Goal: Task Accomplishment & Management: Complete application form

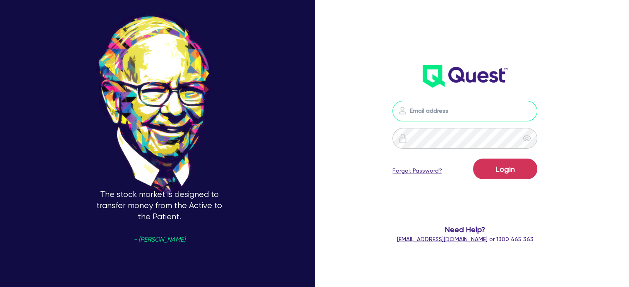
click at [417, 110] on input "email" at bounding box center [464, 111] width 145 height 21
type input "[EMAIL_ADDRESS][PERSON_NAME][DOMAIN_NAME]"
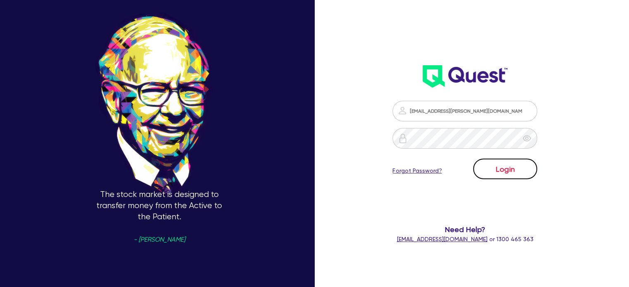
click at [494, 170] on button "Login" at bounding box center [505, 169] width 64 height 21
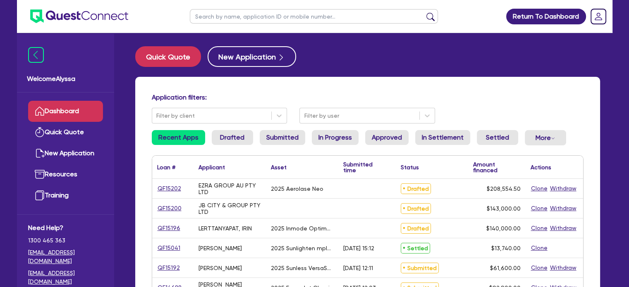
click at [258, 18] on input "text" at bounding box center [314, 16] width 248 height 14
type input "hunter"
click at [424, 12] on button "submit" at bounding box center [430, 18] width 13 height 12
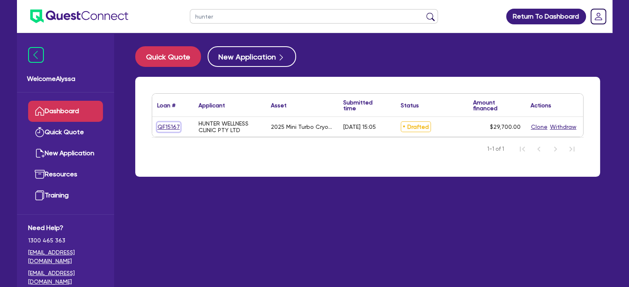
click at [163, 124] on link "QF15167" at bounding box center [168, 127] width 23 height 10
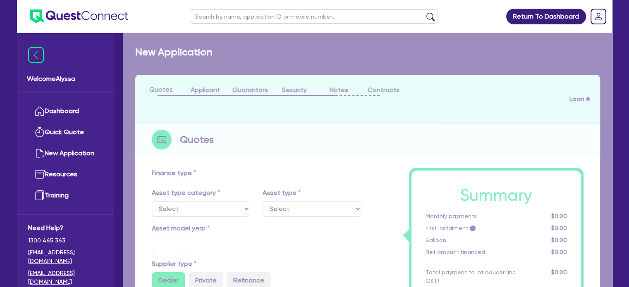
select select "TERTIARY_ASSETS"
type input "2025"
radio input "true"
type input "29,700"
type input "4.04"
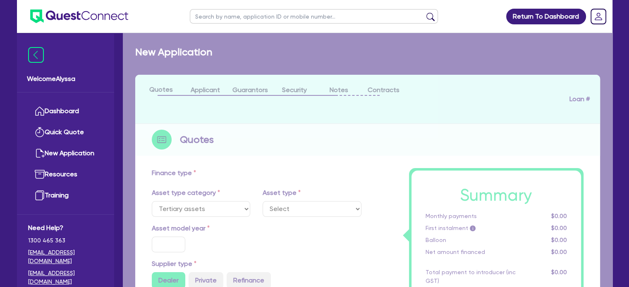
type input "1,200"
type input "10.5"
select select "BEAUTY_EQUIPMENT"
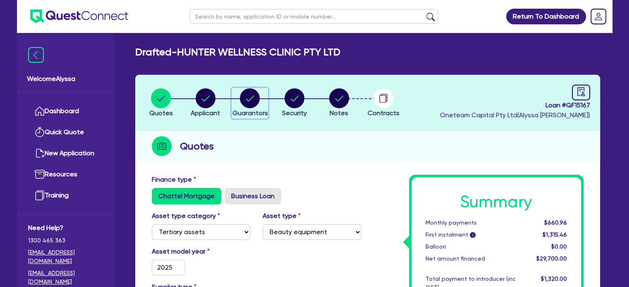
click at [249, 97] on circle "button" at bounding box center [250, 98] width 20 height 20
select select "MRS"
select select "[GEOGRAPHIC_DATA]"
select select "MARRIED"
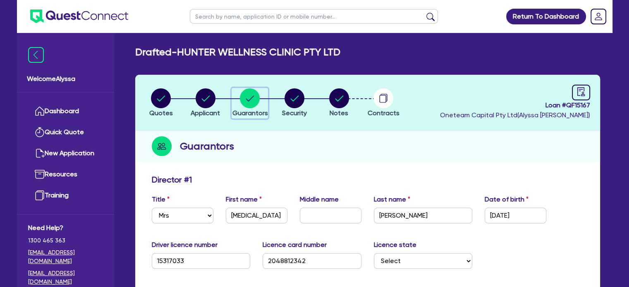
scroll to position [114, 0]
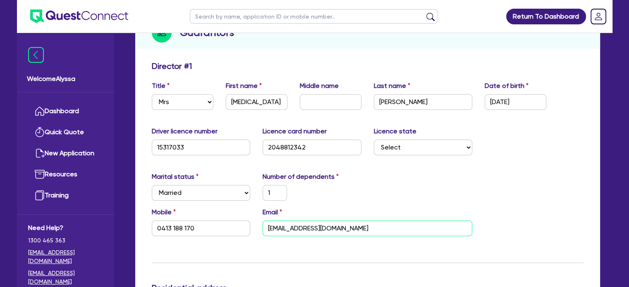
drag, startPoint x: 358, startPoint y: 229, endPoint x: 227, endPoint y: 201, distance: 134.3
click at [257, 17] on input "text" at bounding box center [314, 16] width 248 height 14
type input "[PERSON_NAME]"
click button "submit" at bounding box center [430, 18] width 13 height 12
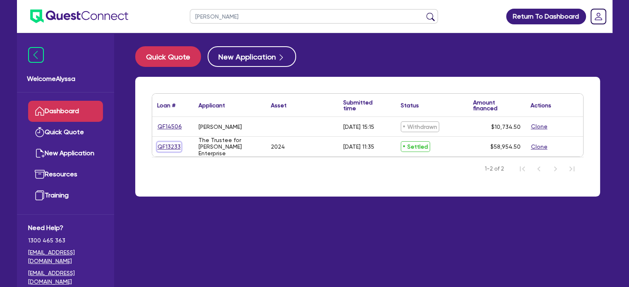
click at [163, 145] on link "QF13233" at bounding box center [169, 147] width 24 height 10
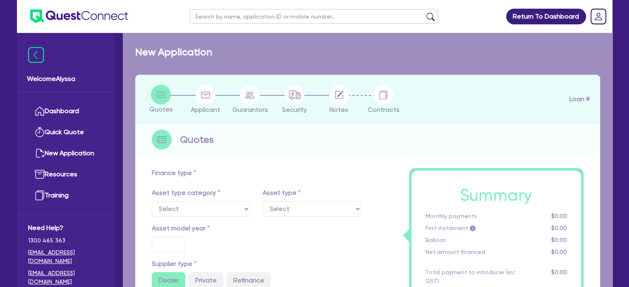
select select "TERTIARY_ASSETS"
type input "2024"
type input "63,800"
type input "6,380"
type input "3.90"
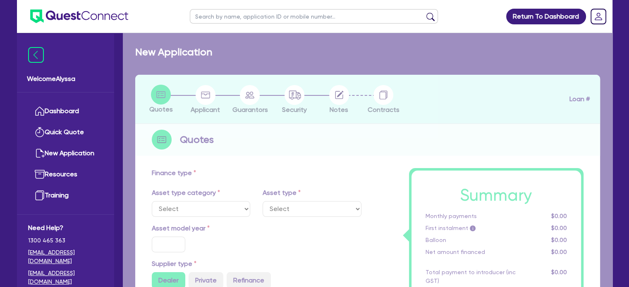
type input "2,296.8"
type input "14.89"
type input "495"
type input "900"
select select "BEAUTY_EQUIPMENT"
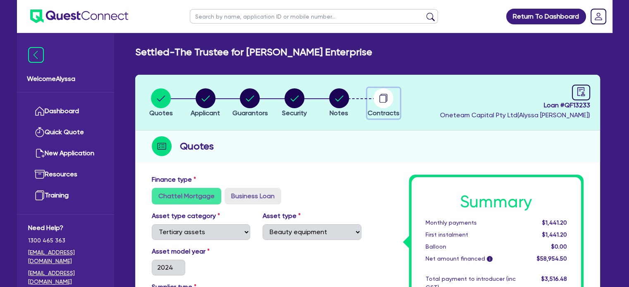
click at [380, 99] on circle "button" at bounding box center [383, 98] width 20 height 20
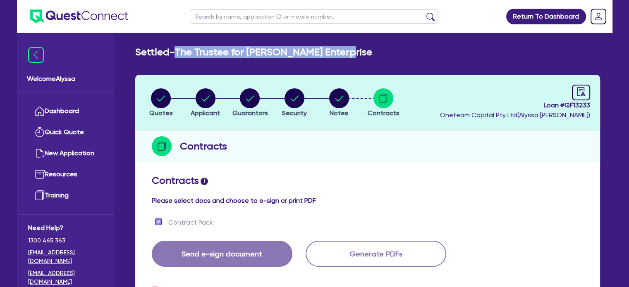
drag, startPoint x: 339, startPoint y: 54, endPoint x: 179, endPoint y: 45, distance: 159.8
copy h2 "The Trustee for [PERSON_NAME] Enterprise"
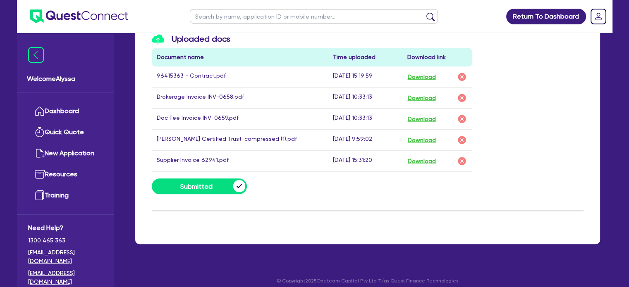
scroll to position [466, 0]
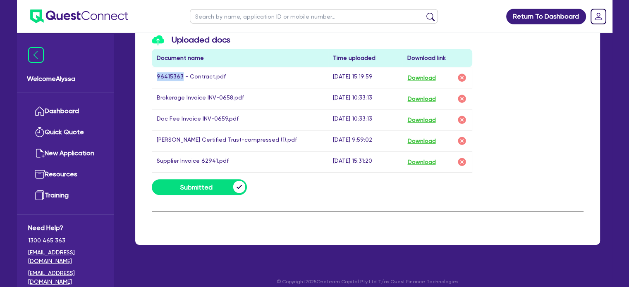
drag, startPoint x: 180, startPoint y: 74, endPoint x: 154, endPoint y: 73, distance: 25.6
click at [154, 73] on td "96415363 - Contract.pdf" at bounding box center [240, 77] width 177 height 21
copy td "96415363"
click at [93, 111] on link "Dashboard" at bounding box center [65, 111] width 75 height 21
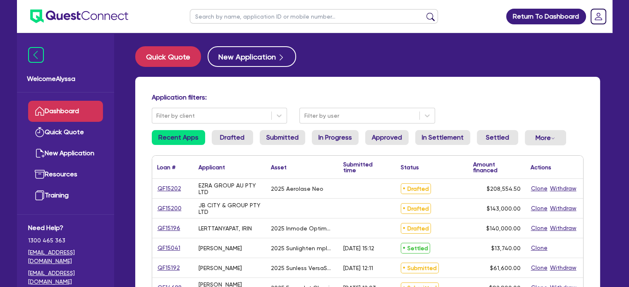
click at [237, 14] on input "text" at bounding box center [314, 16] width 248 height 14
type input "[PERSON_NAME]"
click at [424, 12] on button "submit" at bounding box center [430, 18] width 13 height 12
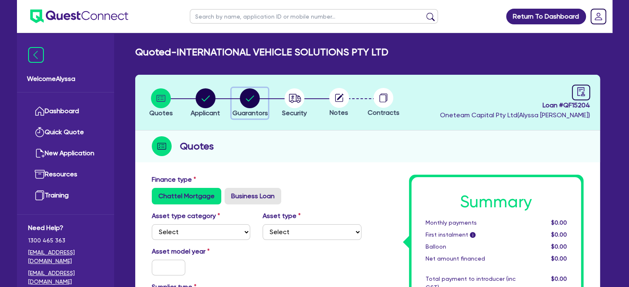
click at [243, 97] on circle "button" at bounding box center [250, 98] width 20 height 20
select select "MR"
select select "SINGLE"
select select "MR"
select select "WA"
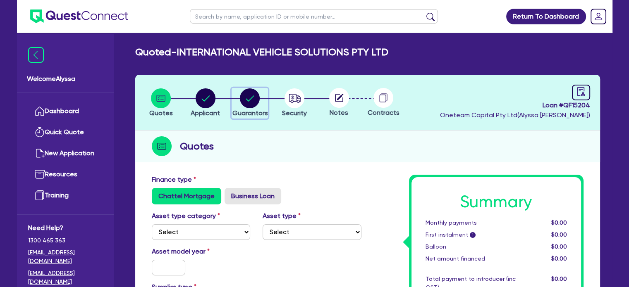
select select "SINGLE"
select select "CASH"
select select "OTHER"
select select "VEHICLE"
select select "OTHER"
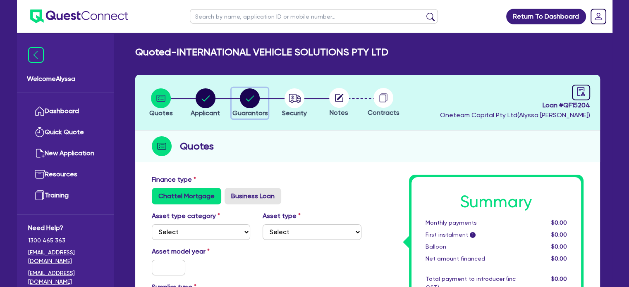
select select "OTHER"
select select "PERSONAL_LOAN"
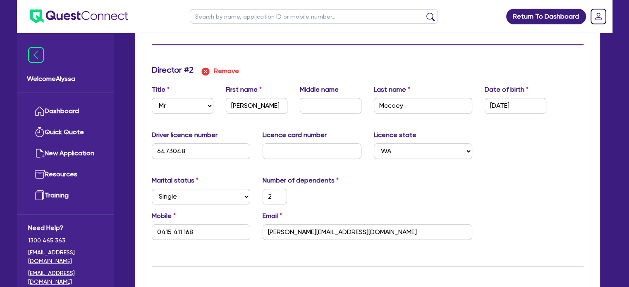
scroll to position [763, 0]
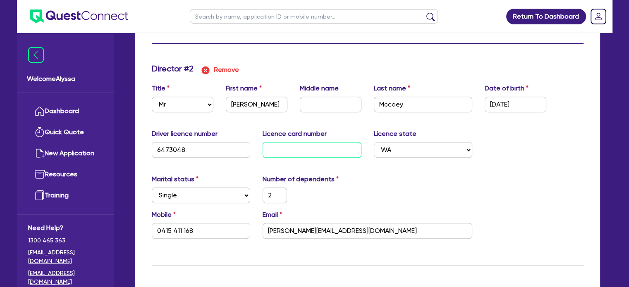
click at [270, 150] on input "text" at bounding box center [311, 150] width 99 height 16
type input "0"
type input "0434999999"
type input "L"
type input "2"
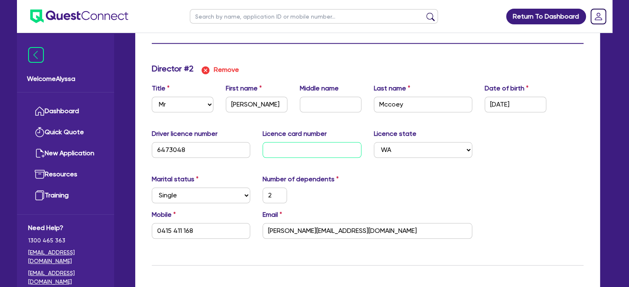
type input "0415 411 168"
type input "250,000"
type input "500,000"
type input "50,000"
type input "35,000"
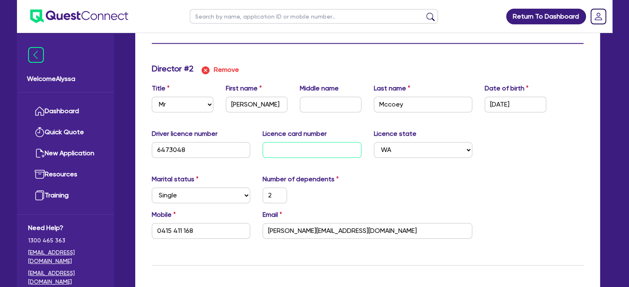
type input "50,000"
type input "10,000"
type input "0"
type input "0434999999"
type input "L0"
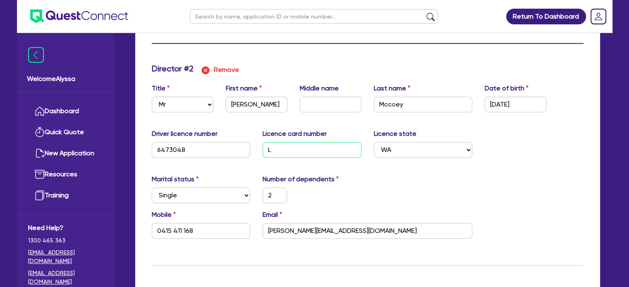
type input "2"
type input "0415 411 168"
type input "250,000"
type input "500,000"
type input "50,000"
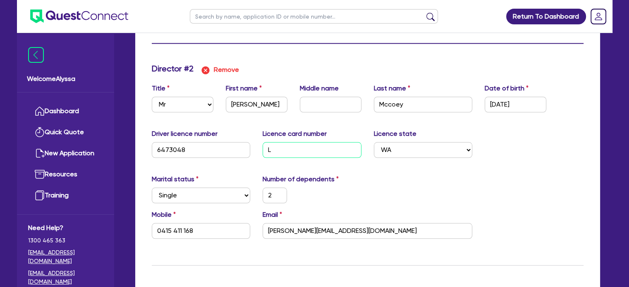
type input "35,000"
type input "50,000"
type input "10,000"
type input "0"
type input "0434999999"
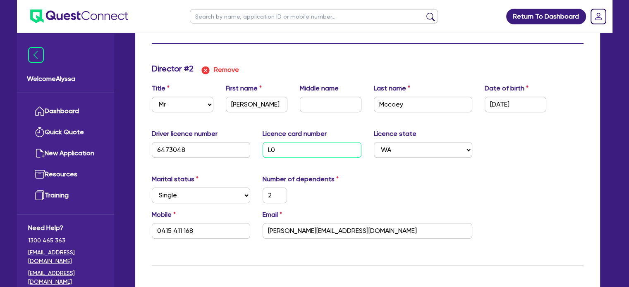
type input "L03"
type input "2"
type input "0415 411 168"
type input "250,000"
type input "500,000"
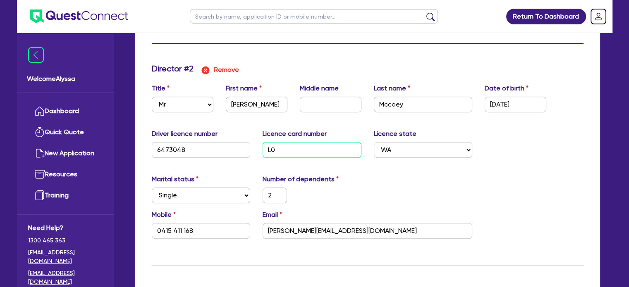
type input "50,000"
type input "35,000"
type input "50,000"
type input "10,000"
type input "0"
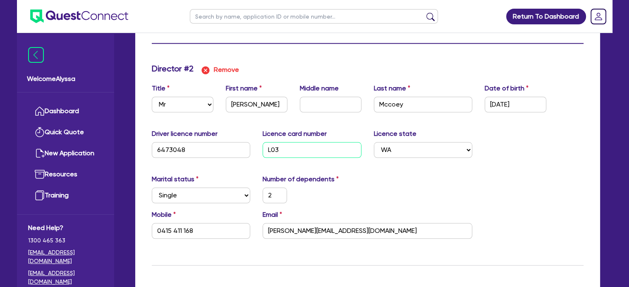
type input "0434999999"
type input "L034"
type input "2"
type input "0415 411 168"
type input "250,000"
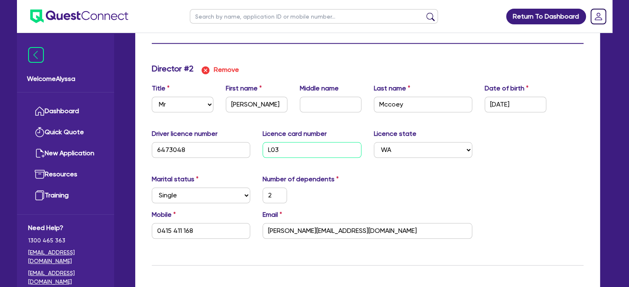
type input "500,000"
type input "50,000"
type input "35,000"
type input "50,000"
type input "10,000"
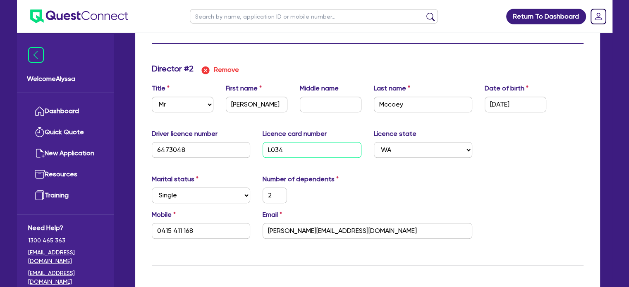
type input "L034"
type input "0"
type input "0434 999 999"
type input "0"
type input "0434999999"
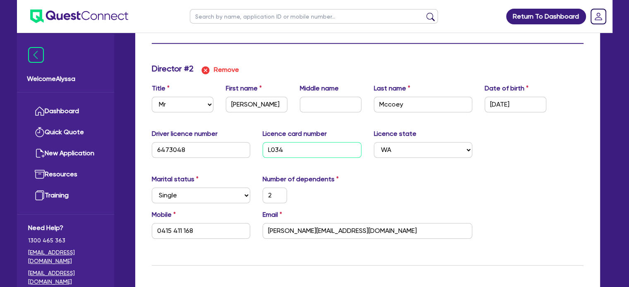
type input "L0349"
type input "2"
type input "0415 411 168"
type input "250,000"
type input "500,000"
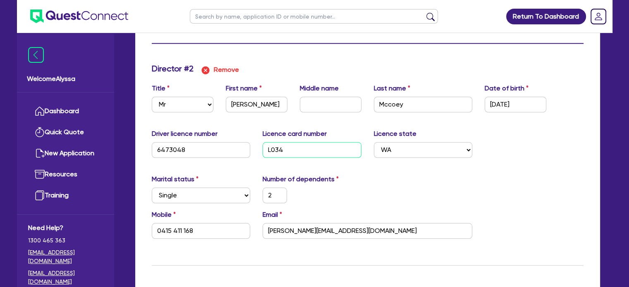
type input "50,000"
type input "35,000"
type input "50,000"
type input "10,000"
type input "0"
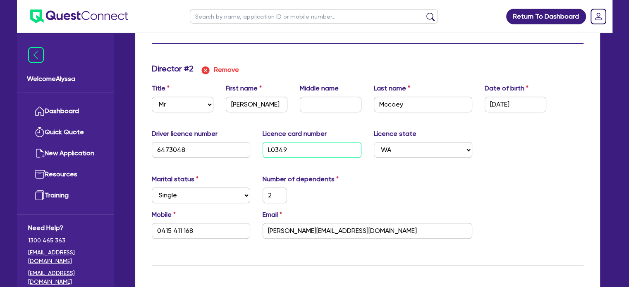
type input "0434999999"
type input "L03490"
type input "2"
type input "0415 411 168"
type input "250,000"
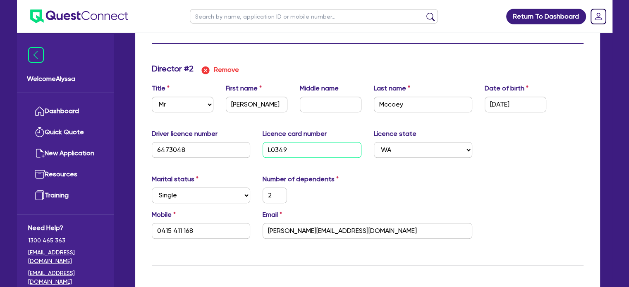
type input "500,000"
type input "50,000"
type input "35,000"
type input "50,000"
type input "10,000"
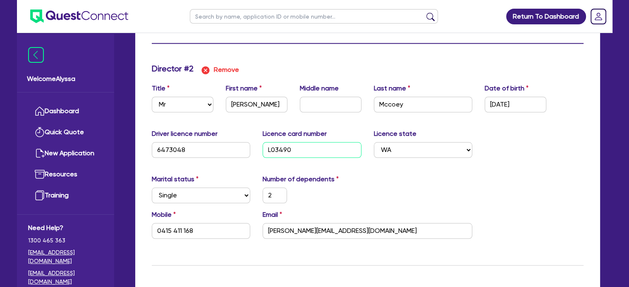
type input "0"
type input "0434999999"
type input "L034903"
type input "2"
type input "0415 411 168"
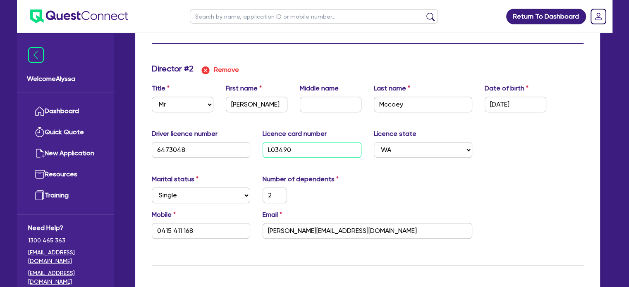
type input "250,000"
type input "500,000"
type input "50,000"
type input "35,000"
type input "50,000"
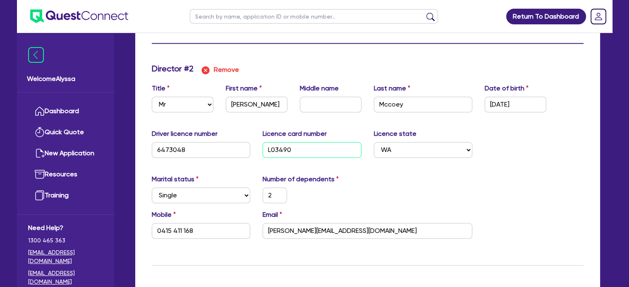
type input "10,000"
type input "0"
type input "0434999999"
type input "L0349035"
type input "2"
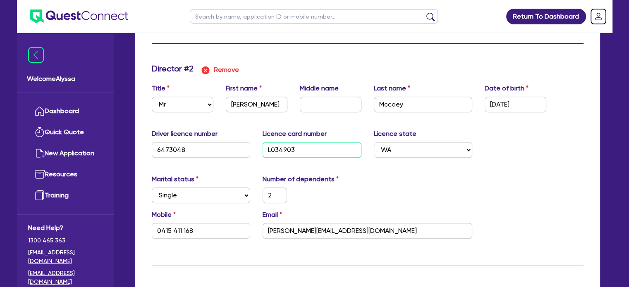
type input "0415 411 168"
type input "250,000"
type input "500,000"
type input "50,000"
type input "35,000"
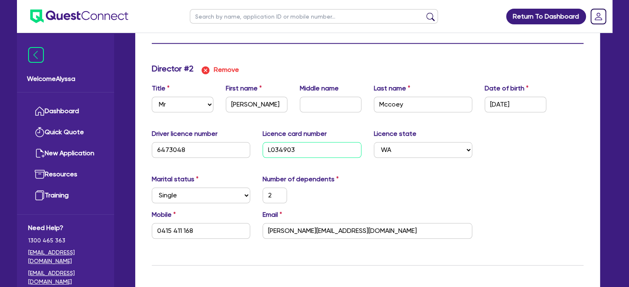
type input "50,000"
type input "10,000"
type input "0"
type input "0434999999"
type input "L03490351"
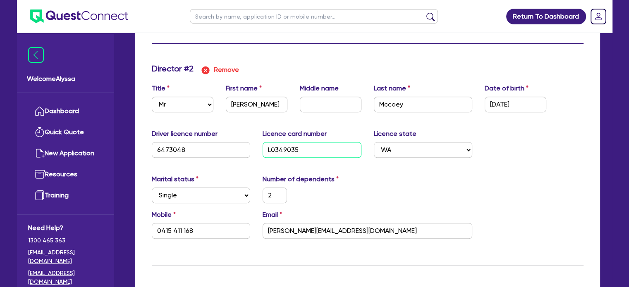
type input "2"
type input "0415 411 168"
type input "250,000"
type input "500,000"
type input "50,000"
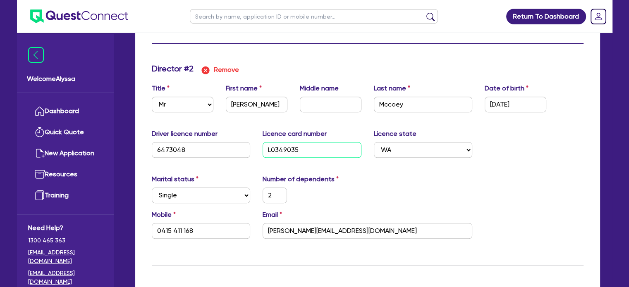
type input "35,000"
type input "50,000"
type input "10,000"
type input "0"
type input "0434999999"
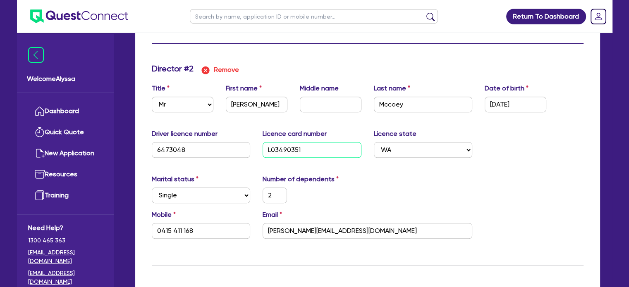
type input "L034903519"
type input "2"
type input "0415 411 168"
type input "250,000"
type input "500,000"
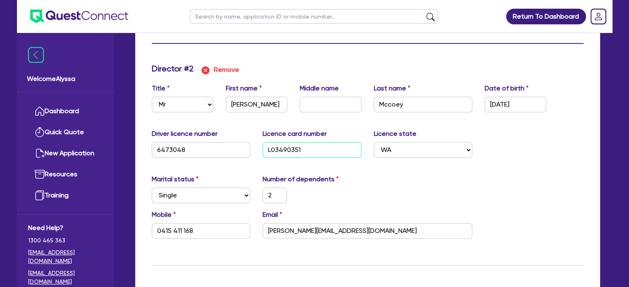
type input "50,000"
type input "35,000"
type input "50,000"
type input "10,000"
type input "L034903519"
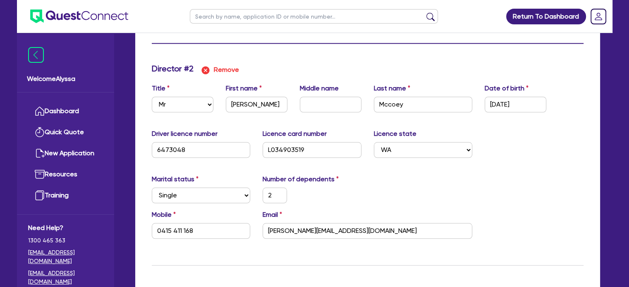
type input "0"
type input "0434 999 999"
type input "0"
type input "0434999999"
type input "L03490351"
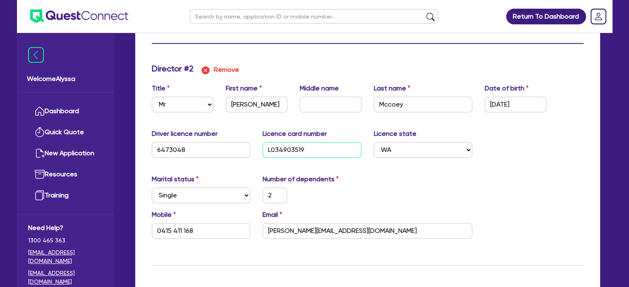
type input "2"
type input "0415 411 168"
type input "250,000"
type input "500,000"
type input "50,000"
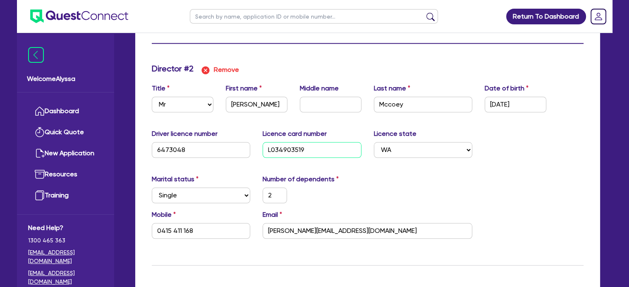
type input "35,000"
type input "50,000"
type input "10,000"
type input "0"
type input "0434999999"
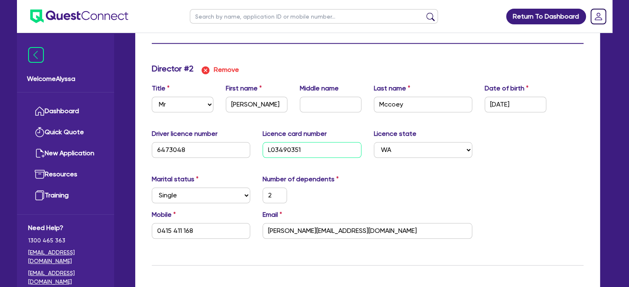
type input "L0349035"
type input "2"
type input "0415 411 168"
type input "250,000"
type input "500,000"
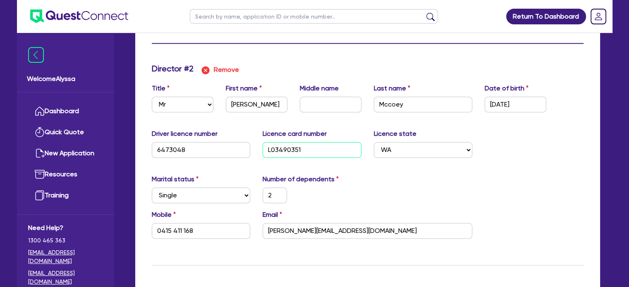
type input "50,000"
type input "35,000"
type input "50,000"
type input "10,000"
type input "0"
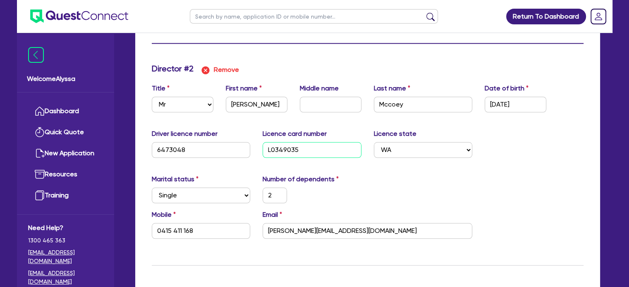
type input "0434999999"
type input "L03490359"
type input "2"
type input "0415 411 168"
type input "250,000"
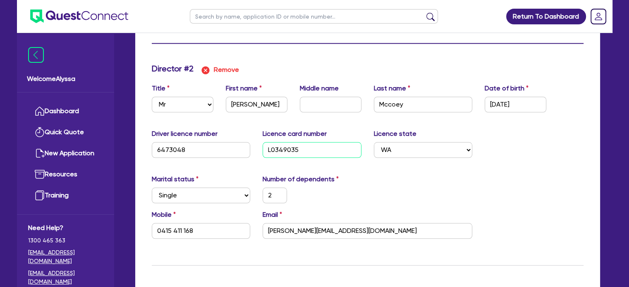
type input "500,000"
type input "50,000"
type input "35,000"
type input "50,000"
type input "10,000"
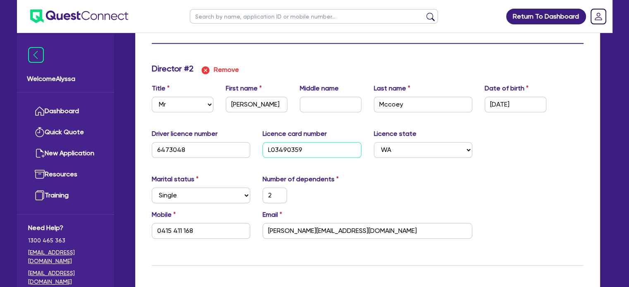
type input "0"
type input "0434999999"
type input "L034903591"
type input "2"
type input "0415 411 168"
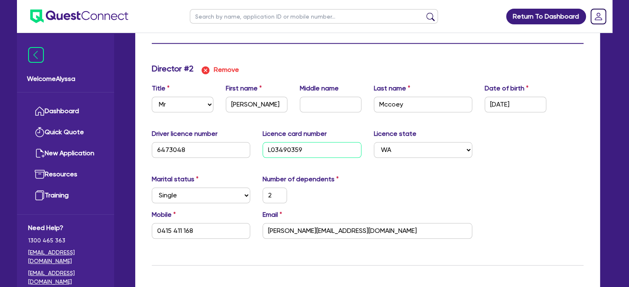
type input "250,000"
type input "500,000"
type input "50,000"
type input "35,000"
type input "50,000"
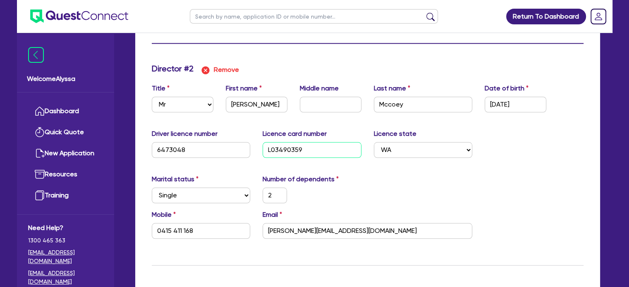
type input "10,000"
type input "L034903591"
type input "0"
type input "0434 999 999"
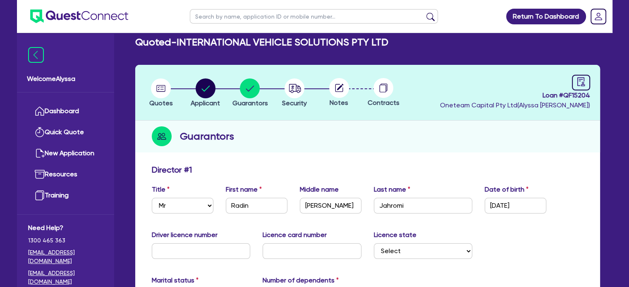
scroll to position [0, 0]
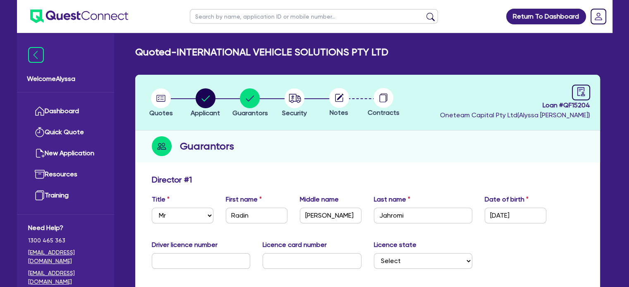
click at [332, 97] on circle at bounding box center [339, 98] width 20 height 20
click at [288, 99] on circle "button" at bounding box center [294, 98] width 20 height 20
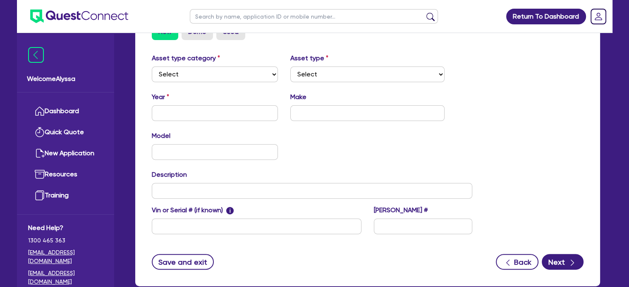
scroll to position [319, 0]
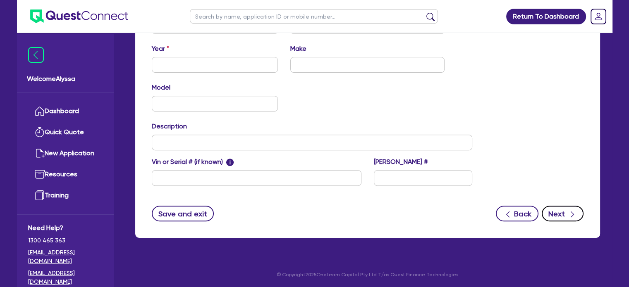
click at [560, 210] on button "Next" at bounding box center [563, 214] width 42 height 16
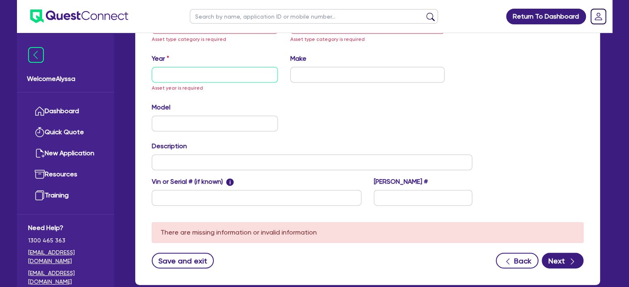
click at [185, 74] on input "text" at bounding box center [215, 75] width 126 height 16
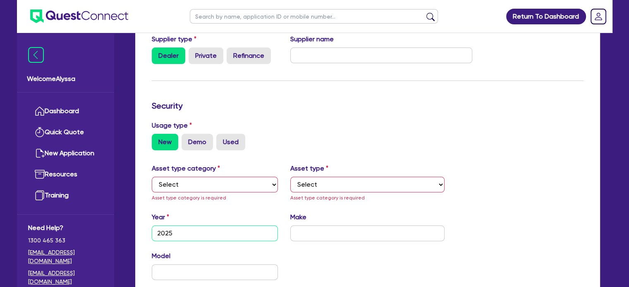
scroll to position [160, 0]
type input "2025"
click at [174, 186] on div "Quotes Applicant [GEOGRAPHIC_DATA] Security Notes Contracts Loan # QF15204 Onet…" at bounding box center [367, 179] width 477 height 530
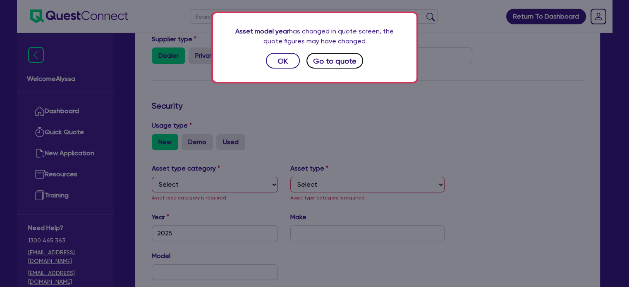
click at [317, 64] on button "Go to quote" at bounding box center [334, 61] width 57 height 16
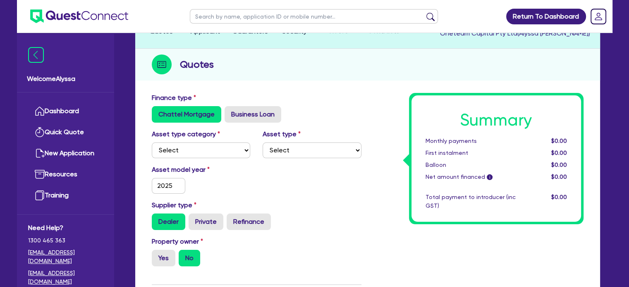
scroll to position [82, 0]
click at [174, 146] on select "Select Cars and light trucks Primary assets Secondary assets Tertiary assets" at bounding box center [201, 150] width 99 height 16
click at [152, 142] on select "Select Cars and light trucks Primary assets Secondary assets Tertiary assets" at bounding box center [201, 150] width 99 height 16
click at [285, 151] on select "Select Beauty equipment IT equipment IT software Watercraft Other" at bounding box center [311, 150] width 99 height 16
click at [262, 142] on select "Select Beauty equipment IT equipment IT software Watercraft Other" at bounding box center [311, 150] width 99 height 16
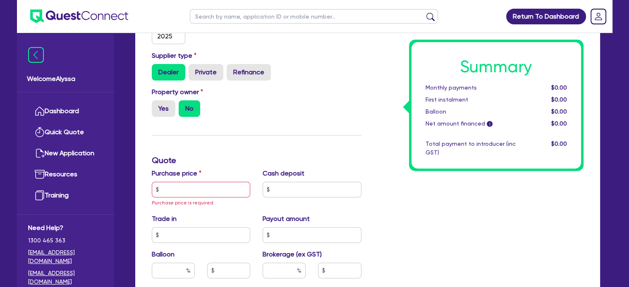
scroll to position [231, 0]
click at [191, 190] on input "text" at bounding box center [201, 190] width 99 height 16
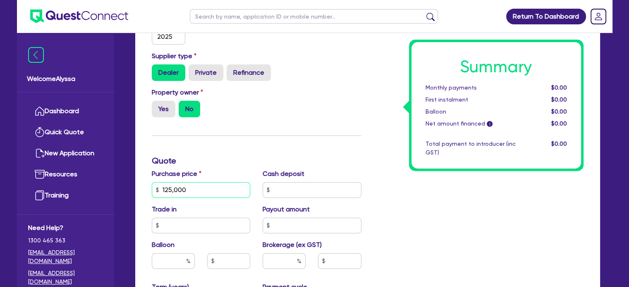
scroll to position [0, 0]
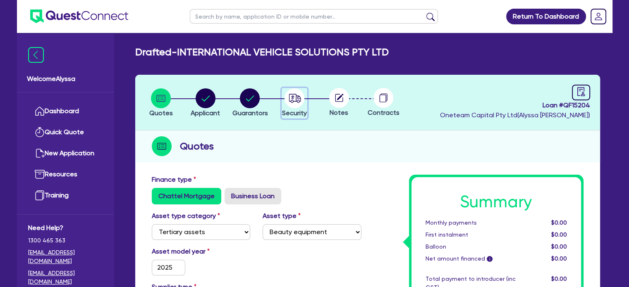
click at [291, 105] on circle "button" at bounding box center [294, 98] width 20 height 20
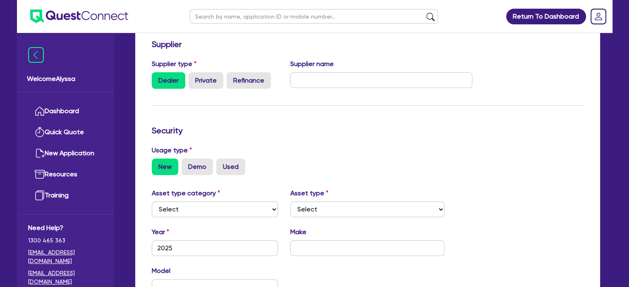
scroll to position [319, 0]
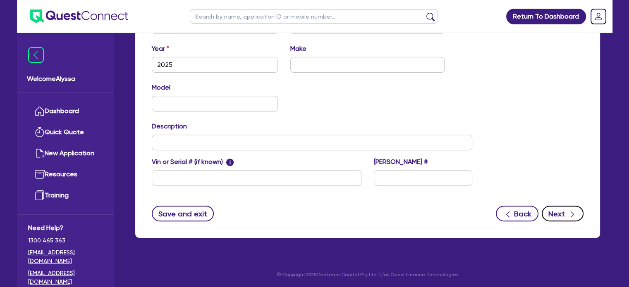
click at [556, 214] on button "Next" at bounding box center [563, 214] width 42 height 16
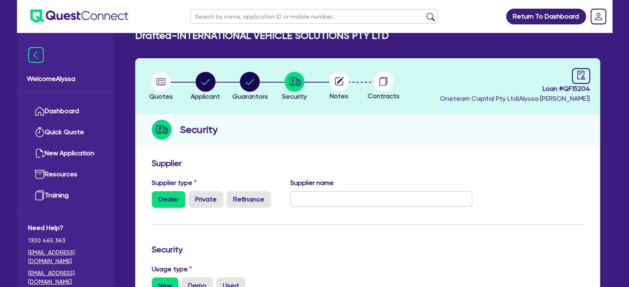
scroll to position [0, 0]
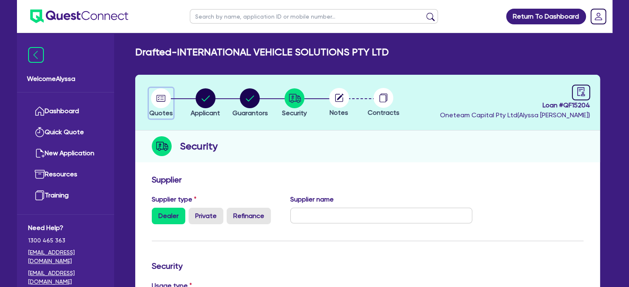
click at [153, 102] on circle "button" at bounding box center [161, 98] width 20 height 20
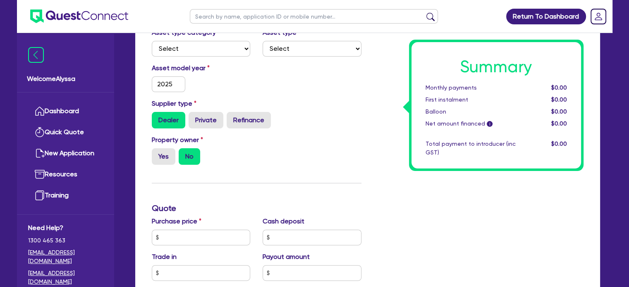
scroll to position [142, 0]
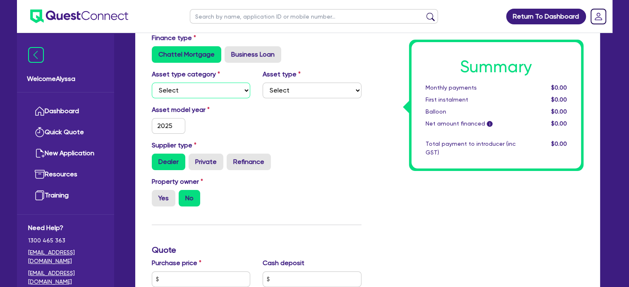
click at [181, 93] on select "Select Cars and light trucks Primary assets Secondary assets Tertiary assets" at bounding box center [201, 91] width 99 height 16
click at [152, 83] on select "Select Cars and light trucks Primary assets Secondary assets Tertiary assets" at bounding box center [201, 91] width 99 height 16
click at [293, 88] on select "Select Beauty equipment IT equipment IT software Watercraft Other" at bounding box center [311, 91] width 99 height 16
click at [262, 83] on select "Select Beauty equipment IT equipment IT software Watercraft Other" at bounding box center [311, 91] width 99 height 16
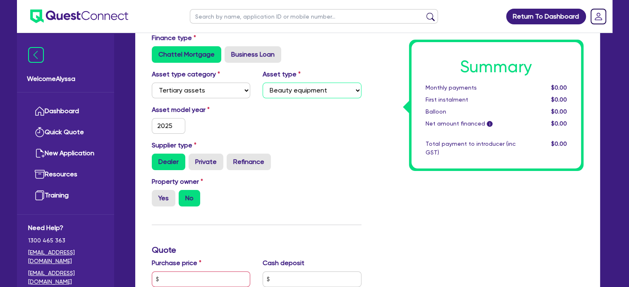
scroll to position [289, 0]
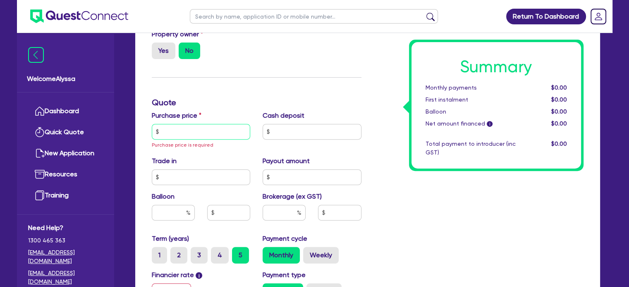
click at [200, 132] on input "text" at bounding box center [201, 132] width 99 height 16
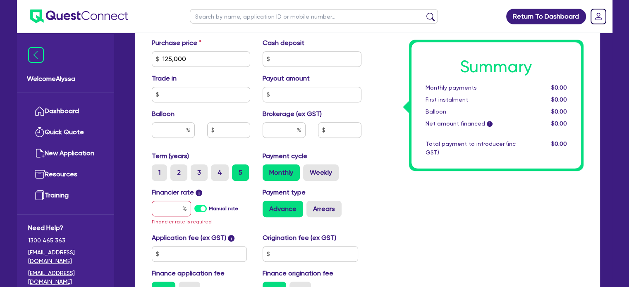
scroll to position [363, 0]
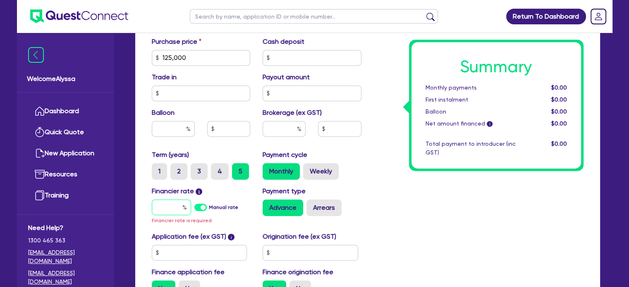
click at [165, 209] on input "text" at bounding box center [171, 208] width 39 height 16
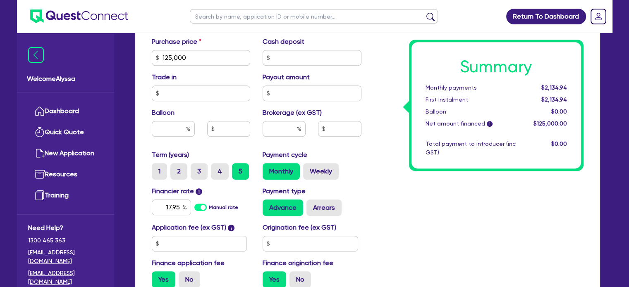
click at [196, 118] on div "Balloon" at bounding box center [201, 126] width 111 height 36
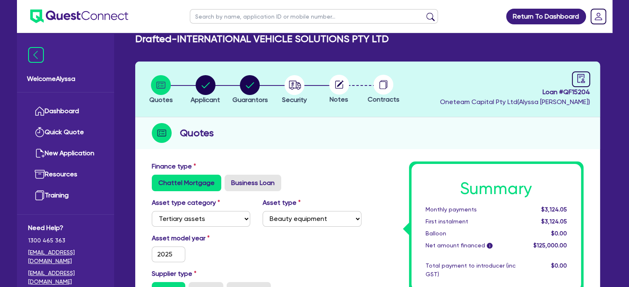
scroll to position [0, 0]
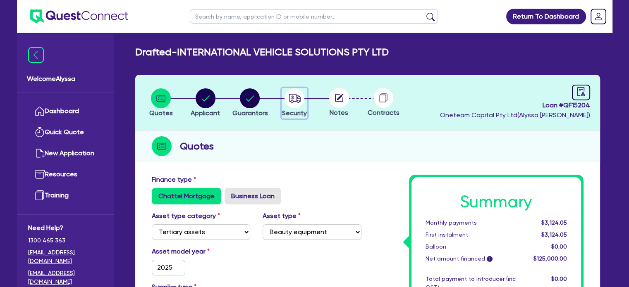
click at [298, 102] on circle "button" at bounding box center [294, 98] width 20 height 20
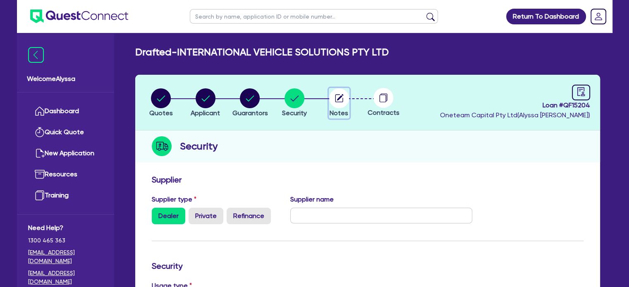
click at [336, 98] on circle "button" at bounding box center [339, 98] width 20 height 20
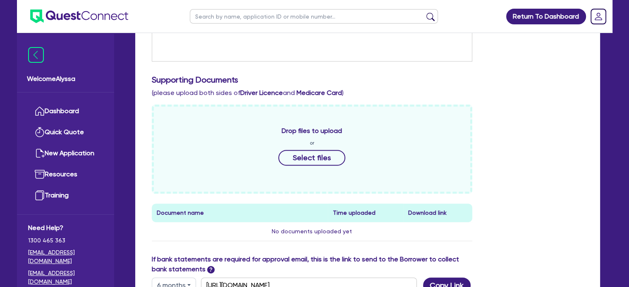
scroll to position [288, 0]
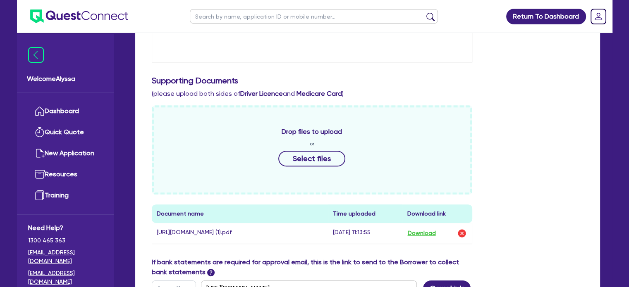
click at [483, 246] on div "Drop files to upload or Select files Document name Time uploaded Download link …" at bounding box center [368, 181] width 444 height 152
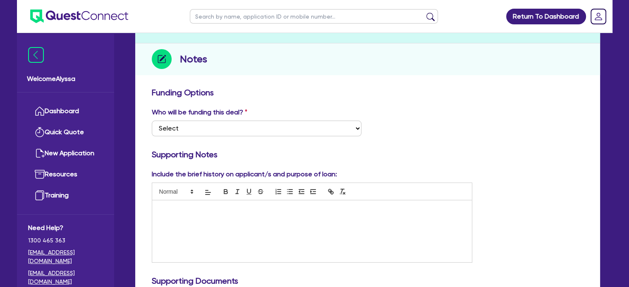
scroll to position [0, 0]
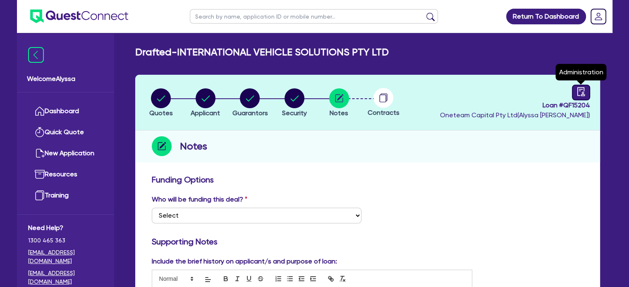
click at [586, 93] on link at bounding box center [581, 93] width 18 height 16
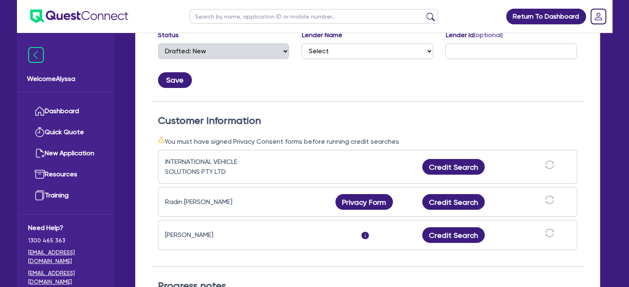
scroll to position [167, 0]
click at [451, 165] on button "Credit Search" at bounding box center [453, 167] width 63 height 16
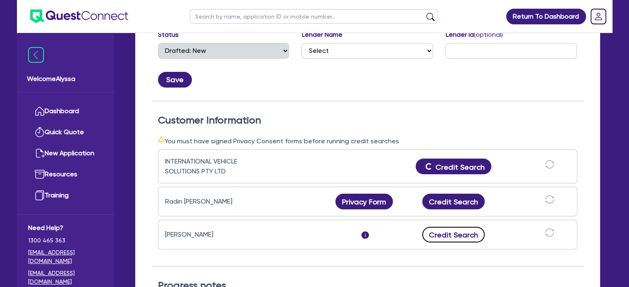
click at [453, 238] on button "Credit Search" at bounding box center [453, 235] width 63 height 16
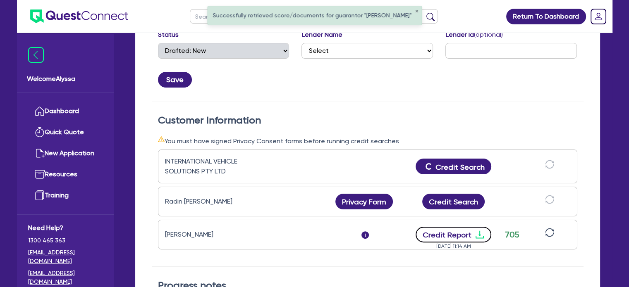
click at [445, 236] on button "Credit Report" at bounding box center [453, 235] width 76 height 16
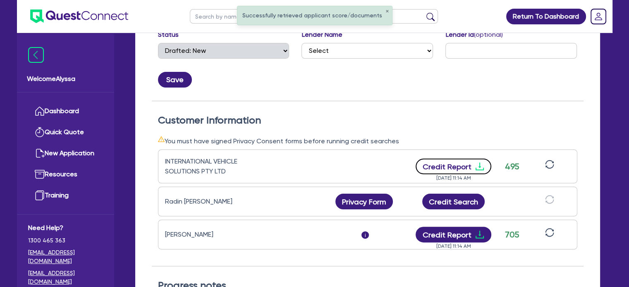
click at [453, 163] on button "Credit Report" at bounding box center [453, 167] width 76 height 16
click at [205, 15] on input "text" at bounding box center [314, 16] width 248 height 14
click button "submit" at bounding box center [430, 18] width 13 height 12
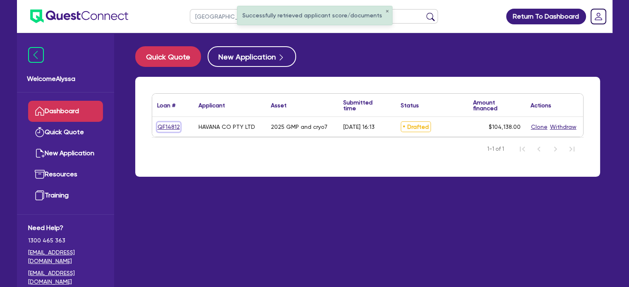
click at [165, 126] on link "QF14812" at bounding box center [168, 127] width 23 height 10
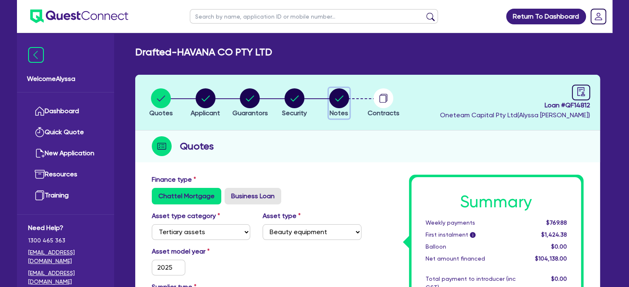
click at [347, 102] on circle "button" at bounding box center [339, 98] width 20 height 20
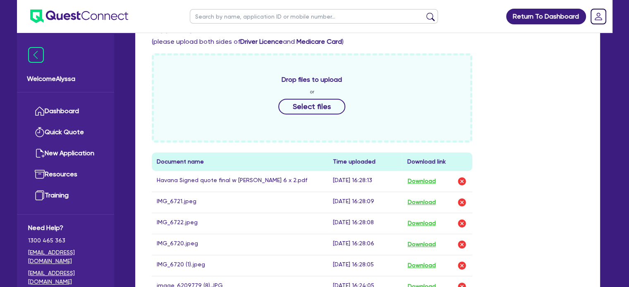
scroll to position [382, 0]
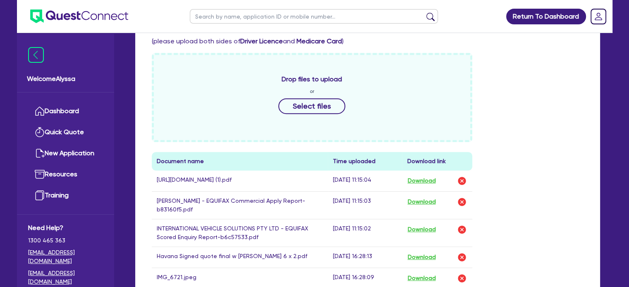
click at [351, 14] on input "text" at bounding box center [314, 16] width 248 height 14
click button "submit" at bounding box center [430, 18] width 13 height 12
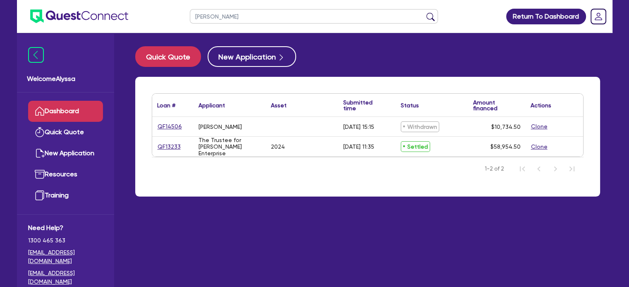
click at [167, 147] on link "QF13233" at bounding box center [169, 147] width 24 height 10
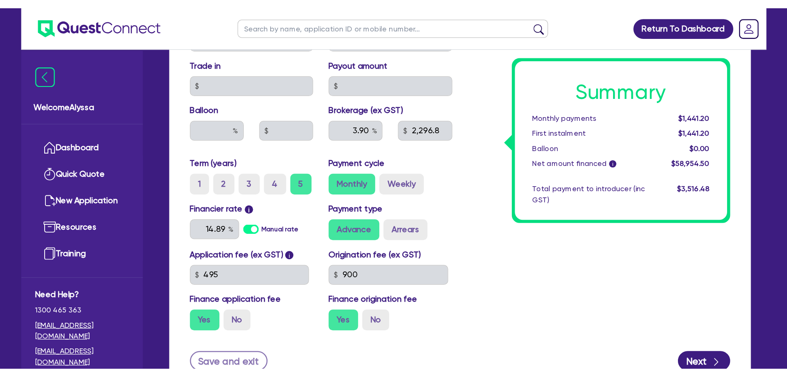
scroll to position [374, 0]
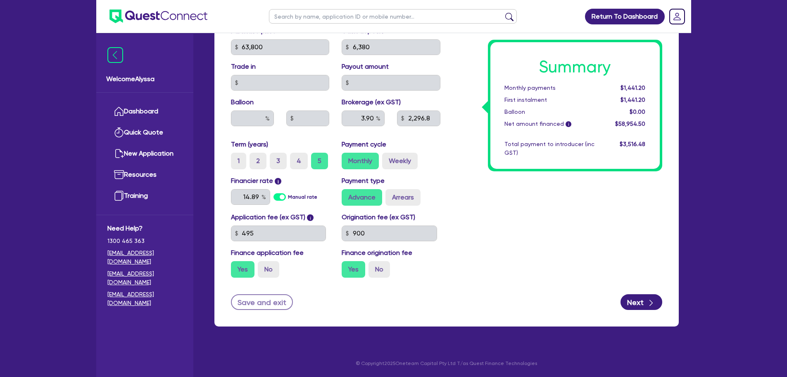
click at [369, 15] on input "text" at bounding box center [393, 16] width 248 height 14
click button "submit" at bounding box center [509, 18] width 13 height 12
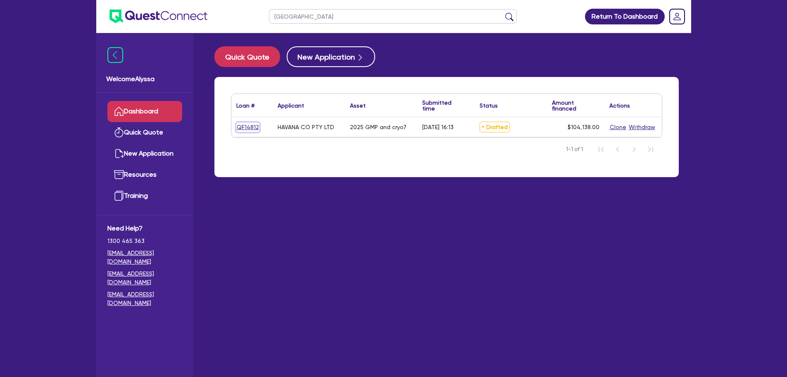
click at [243, 128] on link "QF14812" at bounding box center [247, 127] width 23 height 10
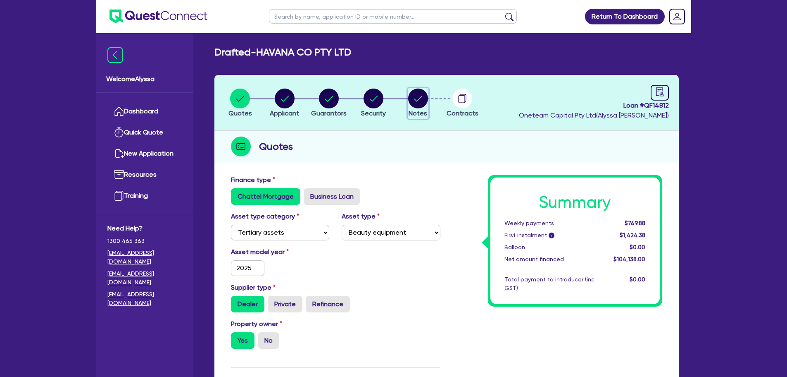
click at [420, 98] on circle "button" at bounding box center [418, 98] width 20 height 20
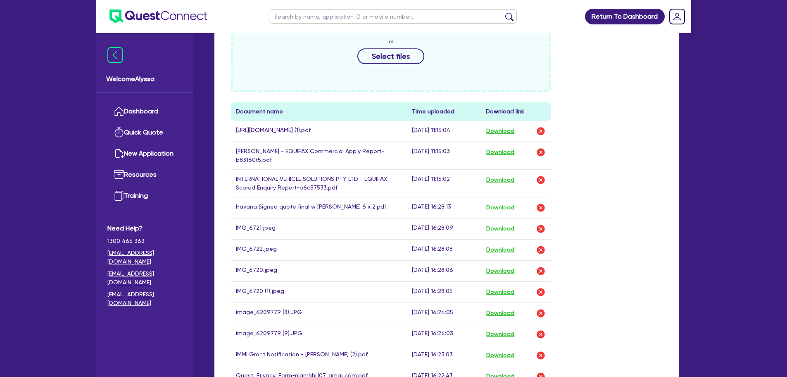
scroll to position [440, 0]
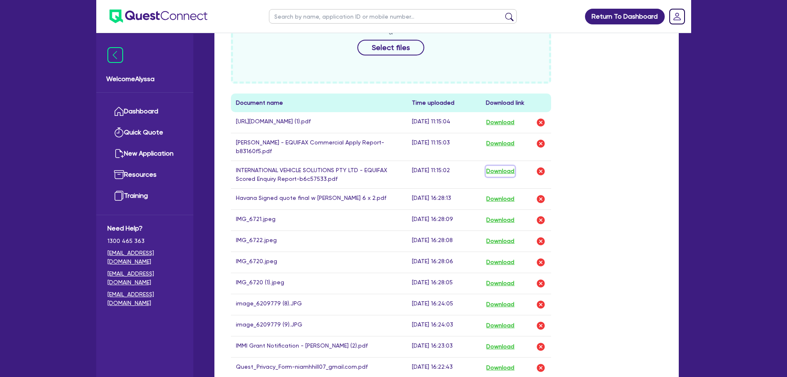
click at [511, 176] on button "Download" at bounding box center [500, 171] width 29 height 11
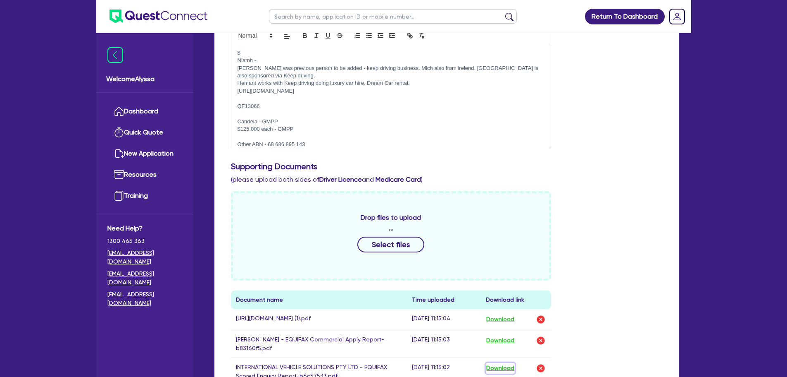
scroll to position [0, 0]
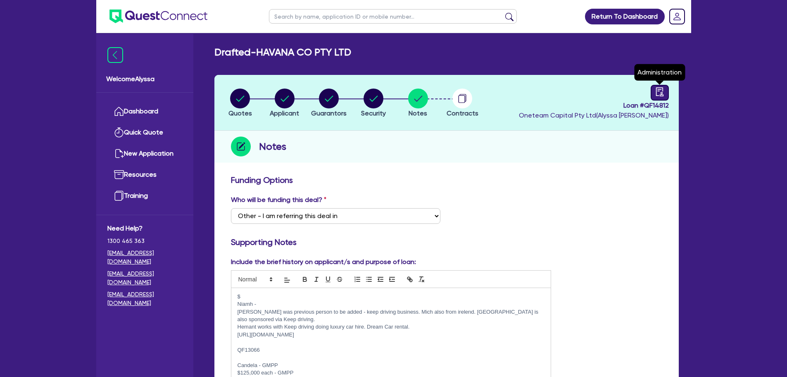
click at [628, 95] on icon "audit" at bounding box center [659, 91] width 7 height 9
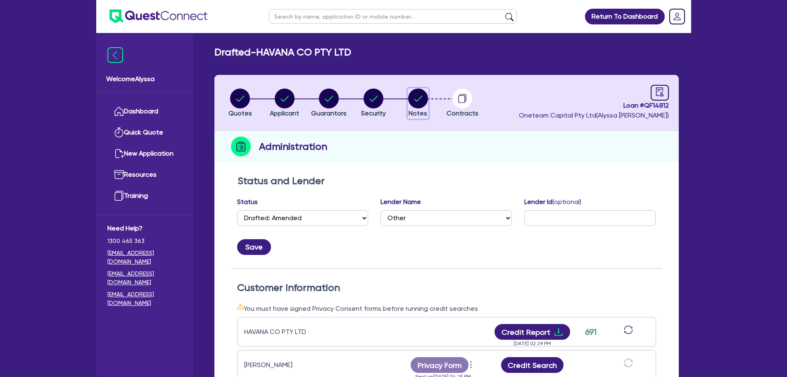
click at [418, 88] on circle "button" at bounding box center [418, 98] width 20 height 20
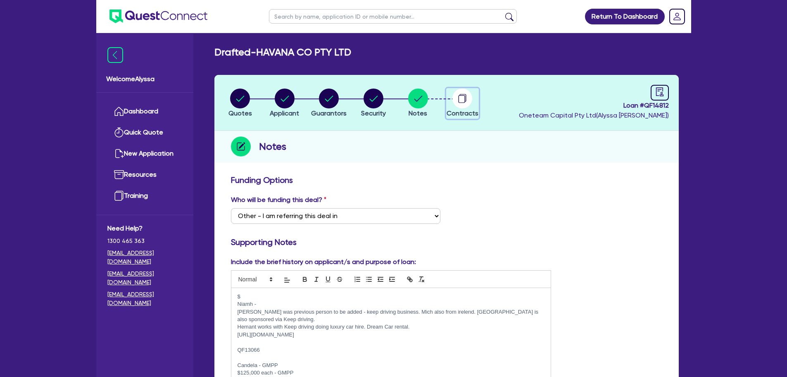
click at [453, 101] on icon "button" at bounding box center [463, 98] width 20 height 20
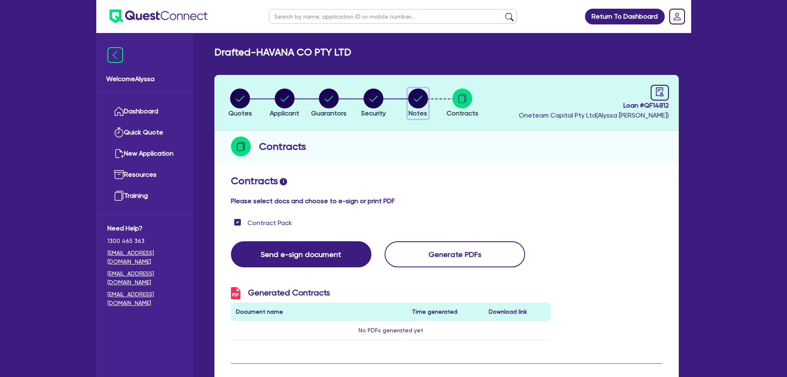
click at [415, 101] on circle "button" at bounding box center [418, 98] width 20 height 20
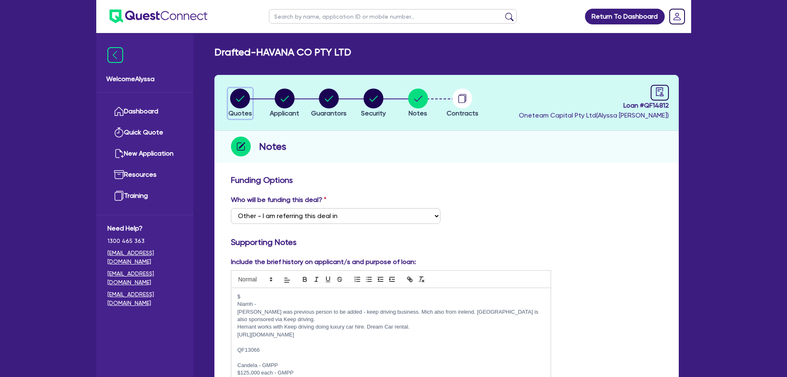
click at [234, 97] on circle "button" at bounding box center [240, 98] width 20 height 20
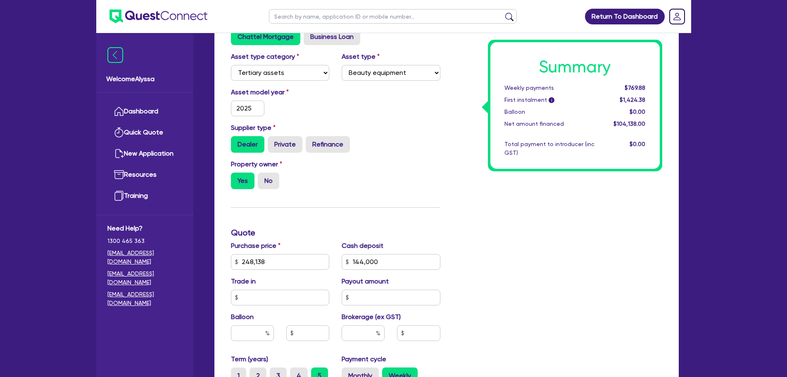
scroll to position [220, 0]
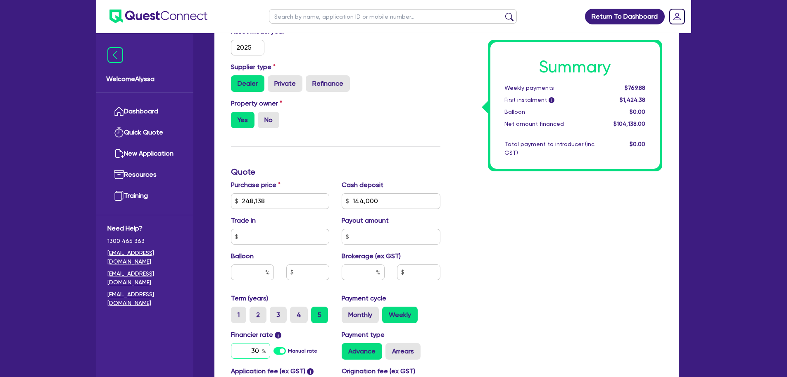
click at [256, 287] on input "30" at bounding box center [250, 351] width 39 height 16
click at [472, 287] on div "Summary Weekly payments $605.36 First instalment i $1,259.86 Balloon $0.00 Net …" at bounding box center [558, 196] width 222 height 483
click at [357, 287] on label "Monthly" at bounding box center [360, 314] width 37 height 17
click at [347, 287] on input "Monthly" at bounding box center [344, 308] width 5 height 5
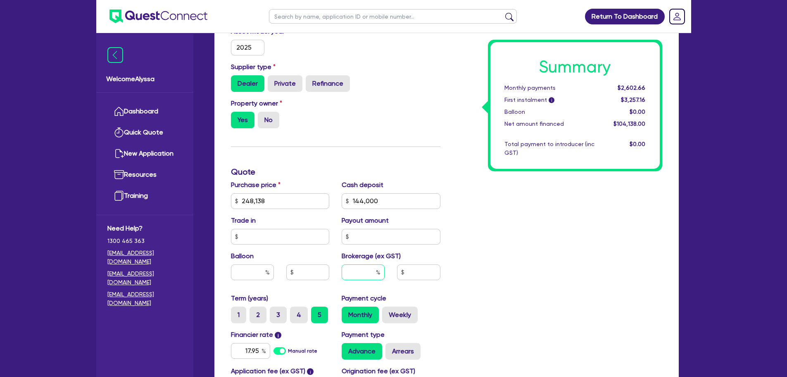
click at [367, 273] on input "text" at bounding box center [363, 272] width 43 height 16
click at [418, 287] on div "Payment cycle Monthly Weekly" at bounding box center [391, 308] width 111 height 30
click at [151, 113] on link "Dashboard" at bounding box center [144, 111] width 75 height 21
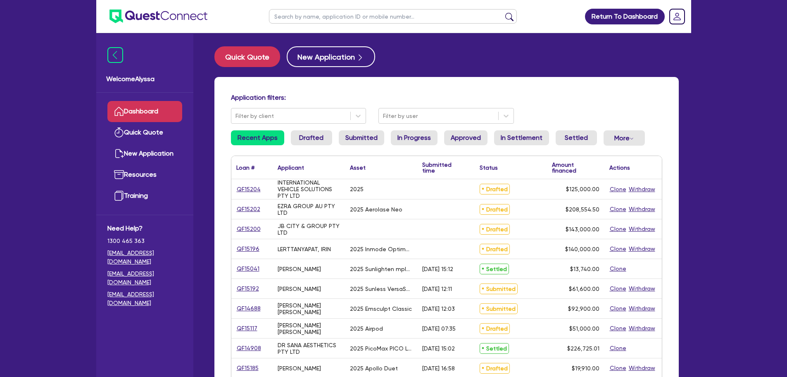
click at [315, 17] on input "text" at bounding box center [393, 16] width 248 height 14
click at [503, 12] on button "submit" at bounding box center [509, 18] width 13 height 12
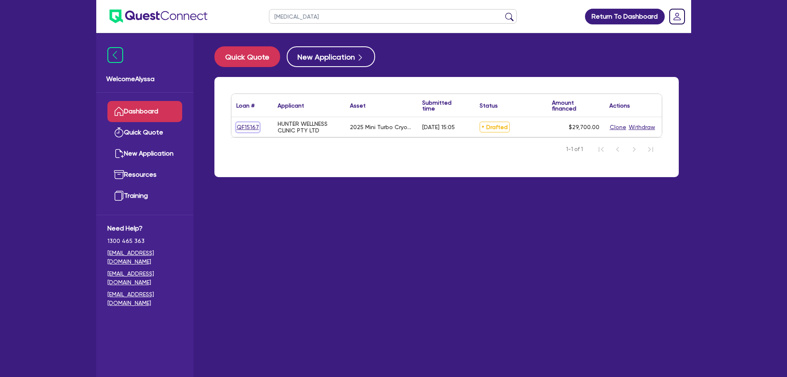
click at [248, 124] on link "QF15167" at bounding box center [247, 127] width 23 height 10
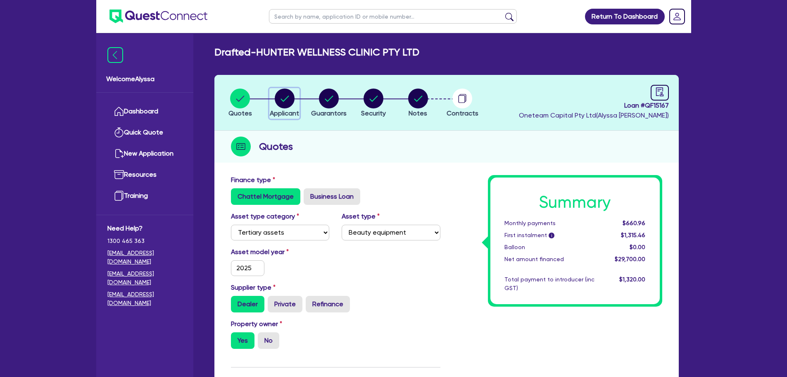
click at [279, 102] on circle "button" at bounding box center [285, 98] width 20 height 20
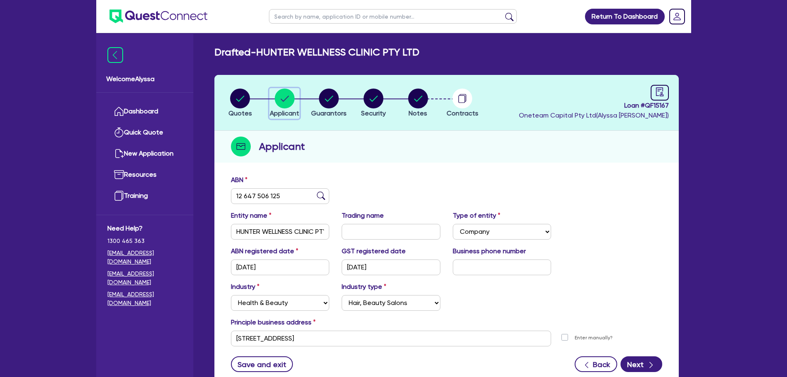
scroll to position [5, 0]
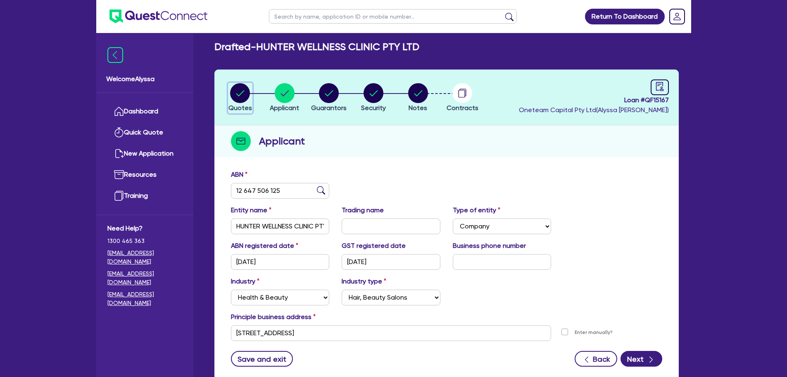
click at [245, 85] on circle "button" at bounding box center [240, 93] width 20 height 20
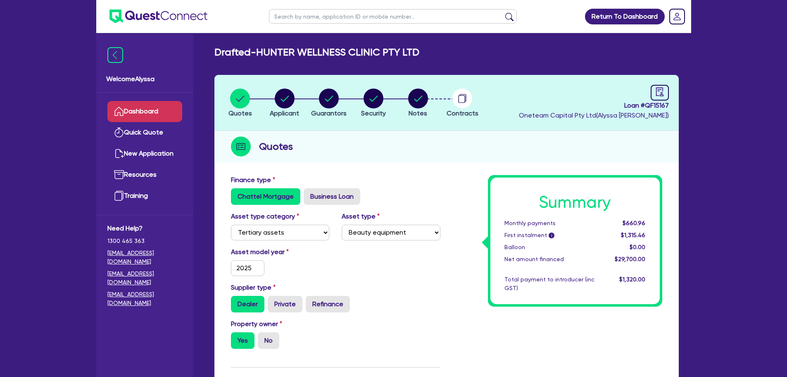
click at [155, 112] on link "Dashboard" at bounding box center [144, 111] width 75 height 21
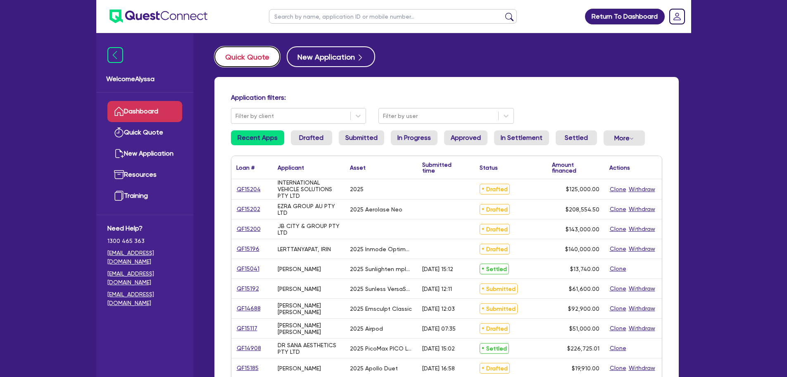
click at [244, 51] on button "Quick Quote" at bounding box center [248, 56] width 66 height 21
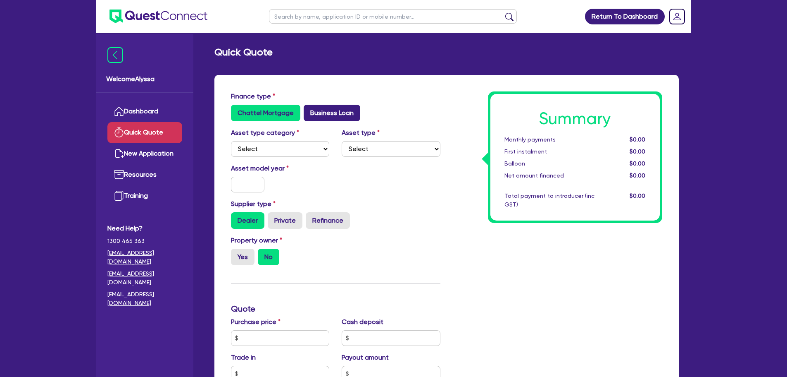
click at [333, 108] on label "Business Loan" at bounding box center [332, 113] width 57 height 17
click at [309, 108] on input "Business Loan" at bounding box center [306, 107] width 5 height 5
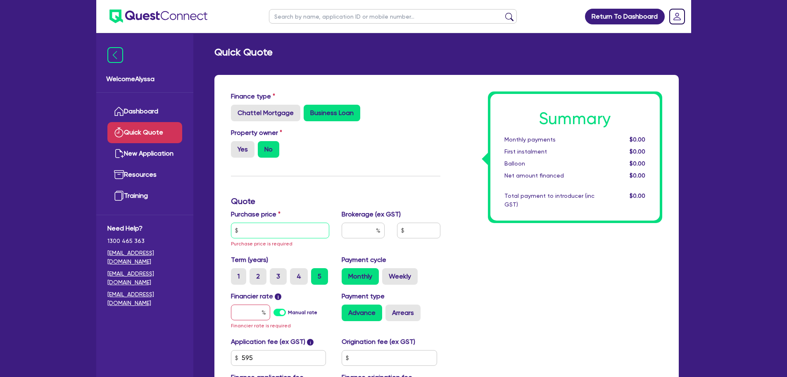
click at [244, 228] on input "text" at bounding box center [280, 230] width 99 height 16
paste input "43,945"
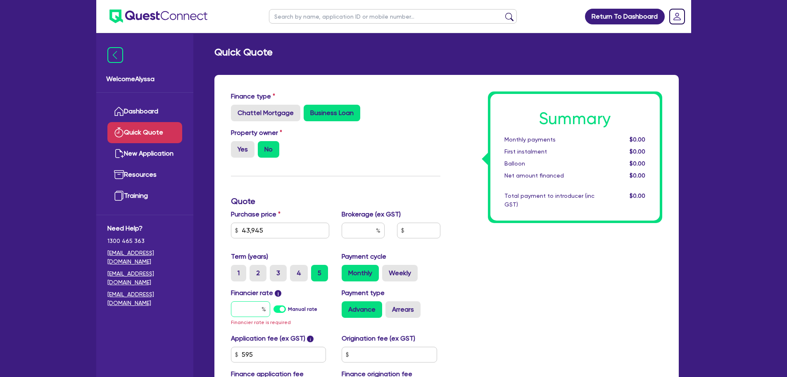
click at [249, 287] on input "text" at bounding box center [250, 309] width 39 height 16
click at [347, 226] on input "text" at bounding box center [363, 230] width 43 height 16
click at [244, 232] on input "43,945" at bounding box center [280, 230] width 99 height 16
click at [266, 179] on div "Finance type Chattel Mortgage Business Loan Asset type category Select Cars and…" at bounding box center [336, 248] width 222 height 314
click at [245, 287] on input "text" at bounding box center [250, 309] width 39 height 16
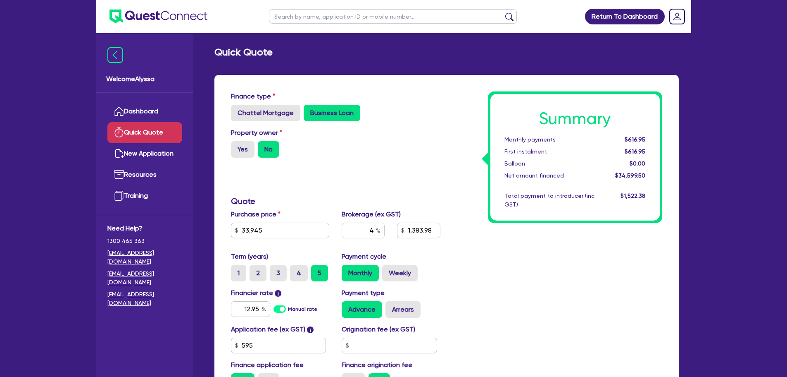
click at [528, 274] on div "Summary Monthly payments $616.95 First instalment $616.95 Balloon $0.00 Net amo…" at bounding box center [558, 243] width 222 height 305
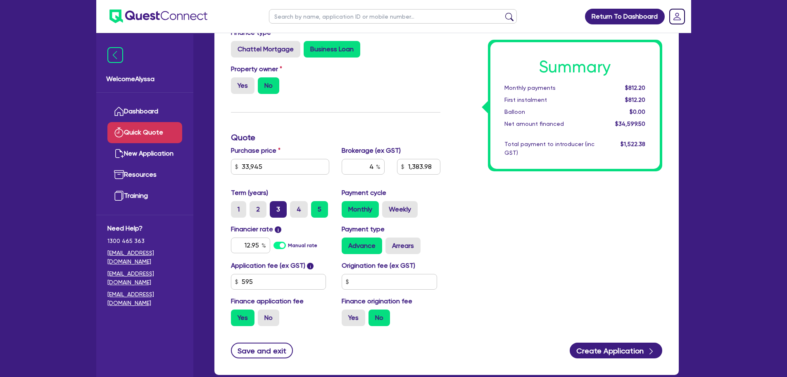
click at [278, 207] on label "3" at bounding box center [278, 209] width 17 height 17
click at [275, 206] on input "3" at bounding box center [272, 203] width 5 height 5
